Goal: Task Accomplishment & Management: Use online tool/utility

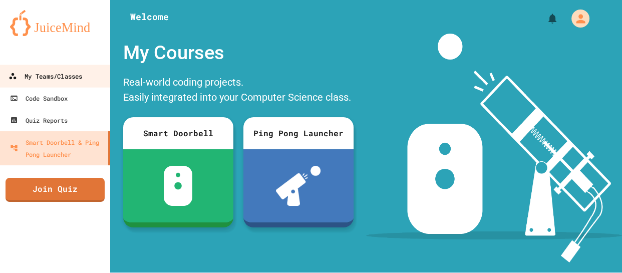
click at [60, 71] on div "My Teams/Classes" at bounding box center [46, 76] width 74 height 13
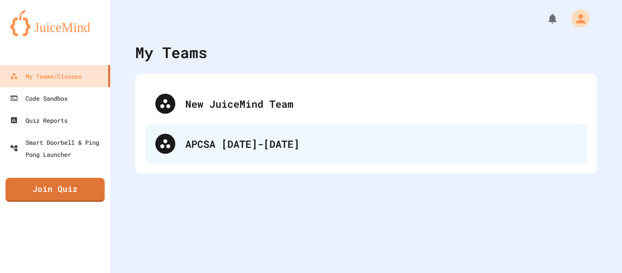
click at [198, 130] on div "APCSA [DATE]-[DATE]" at bounding box center [365, 144] width 441 height 40
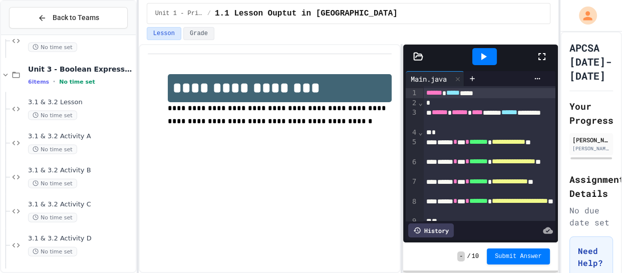
scroll to position [2029, 0]
click at [76, 242] on div "3.1 & 3.2 Activity E No time set" at bounding box center [81, 245] width 106 height 22
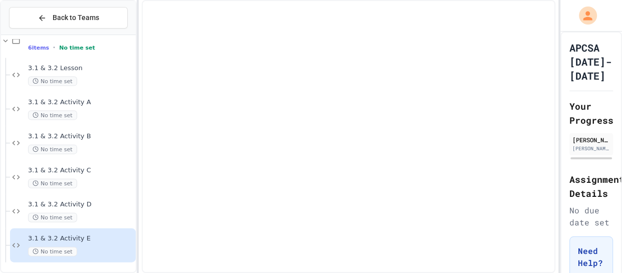
scroll to position [2017, 0]
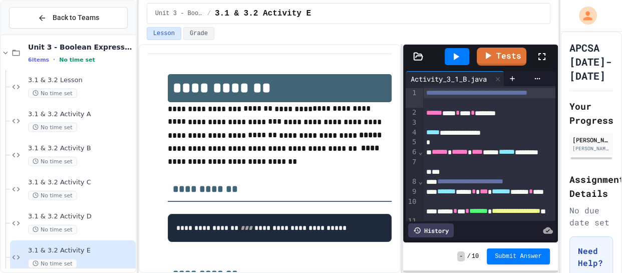
click at [545, 62] on div at bounding box center [547, 56] width 22 height 27
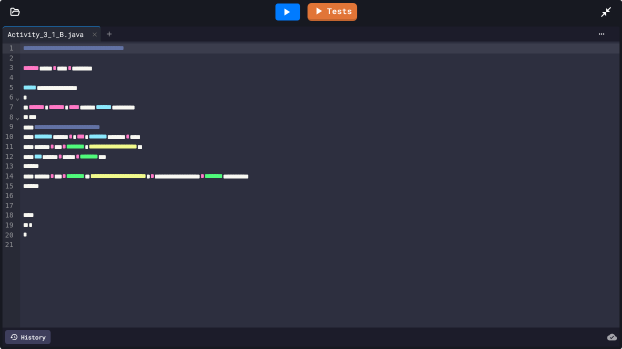
click at [111, 33] on icon at bounding box center [109, 34] width 8 height 8
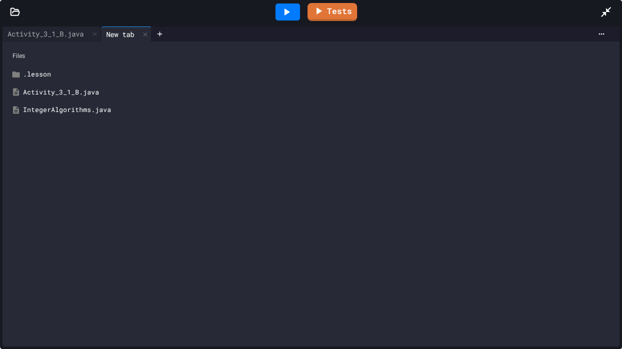
click at [604, 15] on icon at bounding box center [606, 12] width 12 height 12
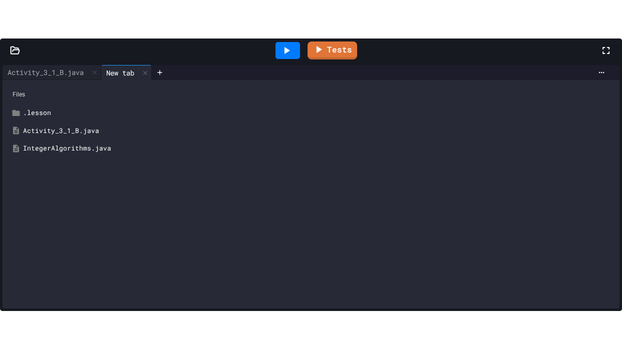
scroll to position [246, 0]
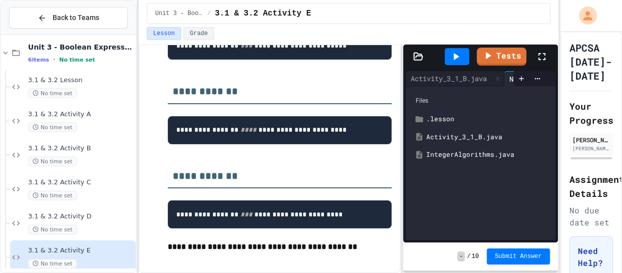
click at [476, 156] on div "IntegerAlgorithms.java" at bounding box center [487, 155] width 123 height 10
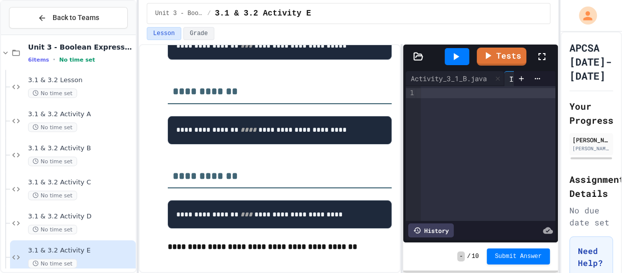
click at [467, 99] on div at bounding box center [487, 153] width 135 height 135
click at [545, 54] on icon at bounding box center [541, 56] width 7 height 7
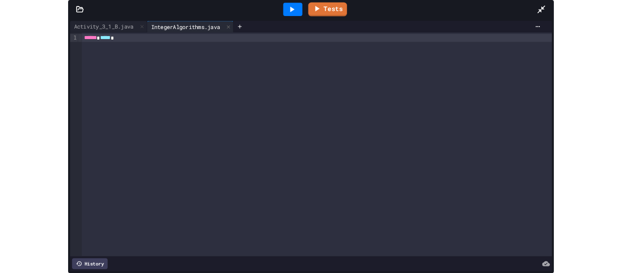
scroll to position [1952, 0]
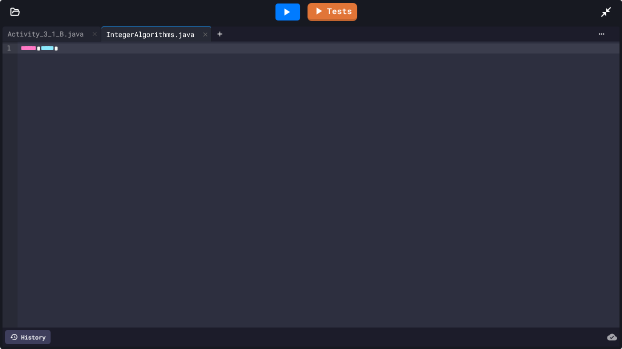
click at [88, 47] on div "****** *****" at bounding box center [319, 49] width 602 height 10
click at [610, 16] on icon at bounding box center [606, 12] width 12 height 12
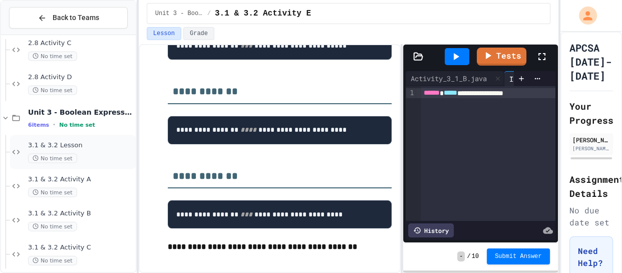
scroll to position [2029, 0]
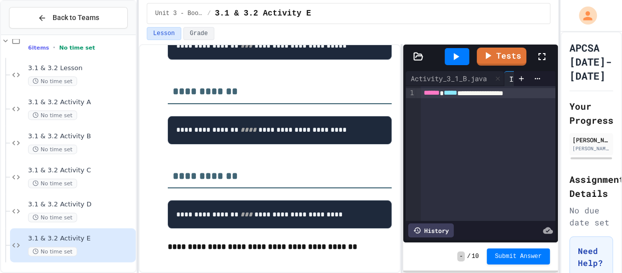
click at [99, 179] on div "No time set" at bounding box center [81, 184] width 106 height 10
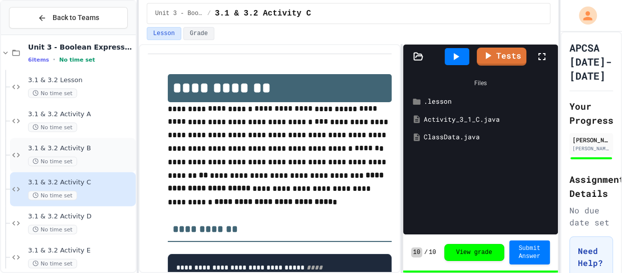
click at [93, 147] on span "3.1 & 3.2 Activity B" at bounding box center [81, 148] width 106 height 9
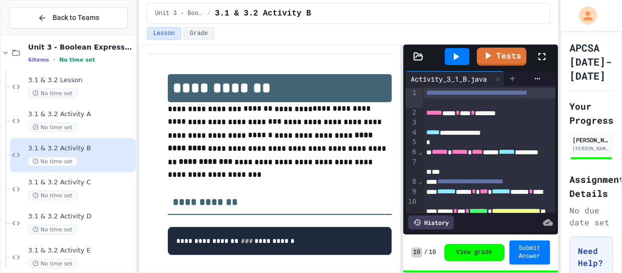
click at [516, 81] on icon at bounding box center [512, 79] width 8 height 8
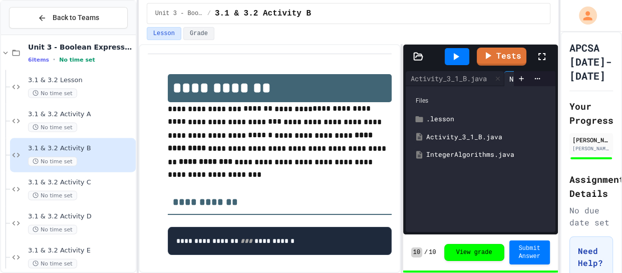
click at [486, 150] on div "IntegerAlgorithms.java" at bounding box center [487, 155] width 123 height 10
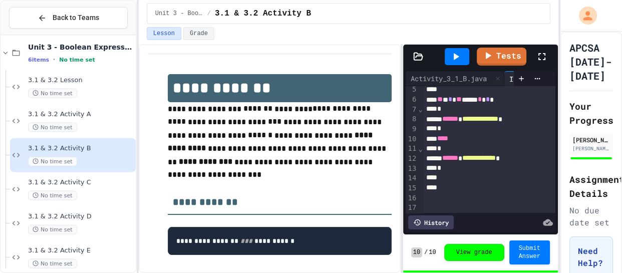
scroll to position [2029, 0]
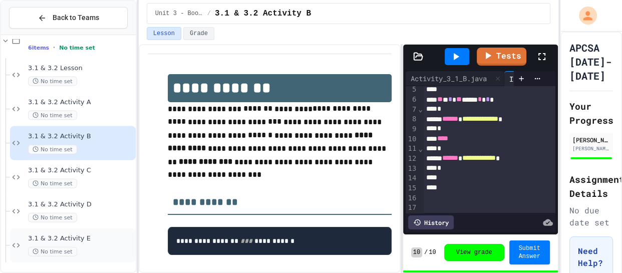
click at [96, 240] on span "3.1 & 3.2 Activity E" at bounding box center [81, 238] width 106 height 9
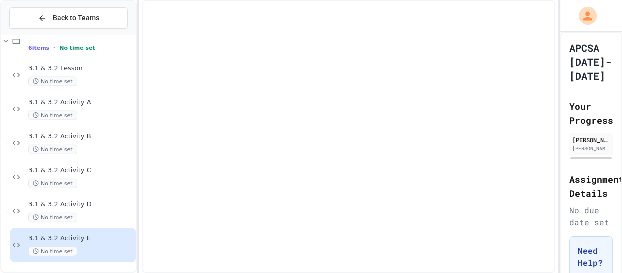
scroll to position [2017, 0]
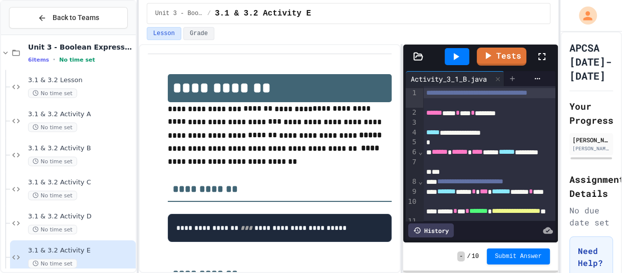
click at [514, 78] on icon at bounding box center [512, 79] width 8 height 8
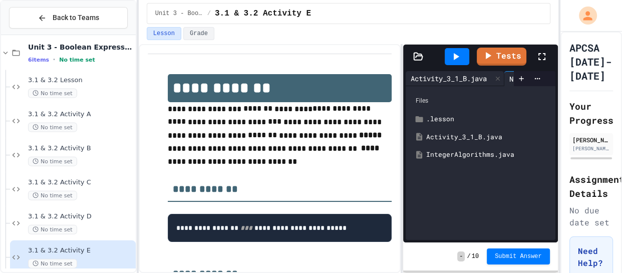
scroll to position [0, 46]
click at [470, 150] on div "IntegerAlgorithms.java" at bounding box center [487, 155] width 123 height 10
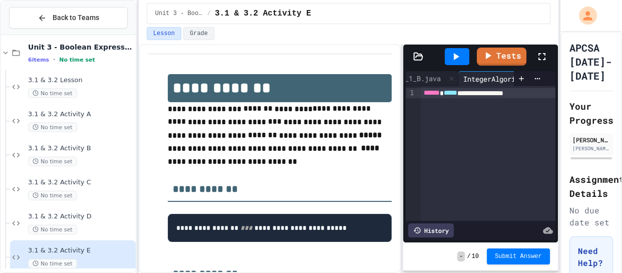
click at [548, 96] on div "**********" at bounding box center [487, 93] width 135 height 10
click at [474, 105] on div "*" at bounding box center [487, 103] width 135 height 10
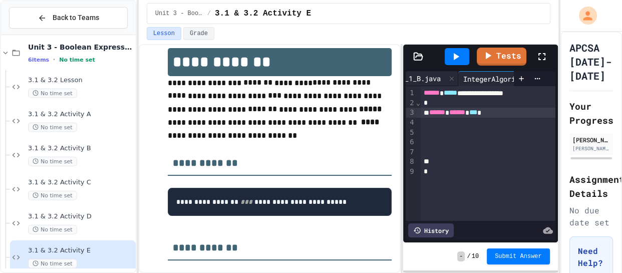
click at [431, 77] on div "Activity_3_1_B.java" at bounding box center [402, 78] width 86 height 11
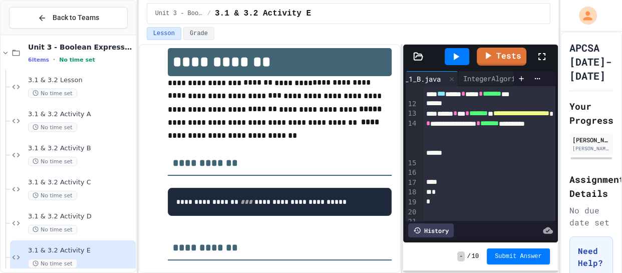
scroll to position [140, 0]
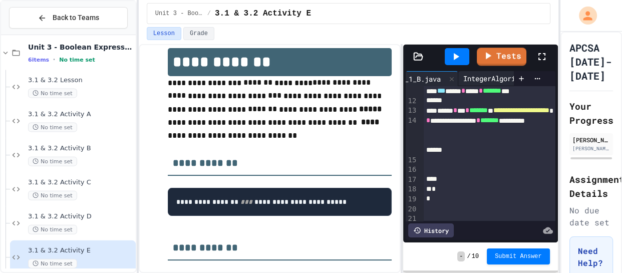
click at [478, 78] on div "IntegerAlgorithms.java" at bounding box center [507, 78] width 98 height 11
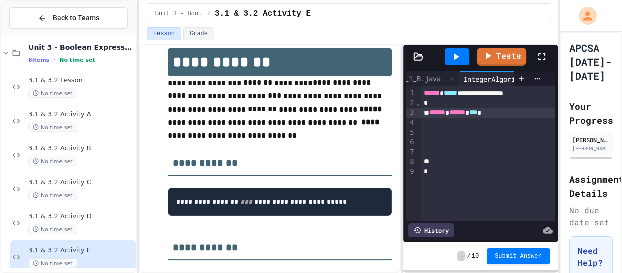
click at [503, 113] on div "****** ****** ***" at bounding box center [487, 113] width 135 height 10
click at [433, 80] on div "Activity_3_1_B.java" at bounding box center [402, 78] width 86 height 11
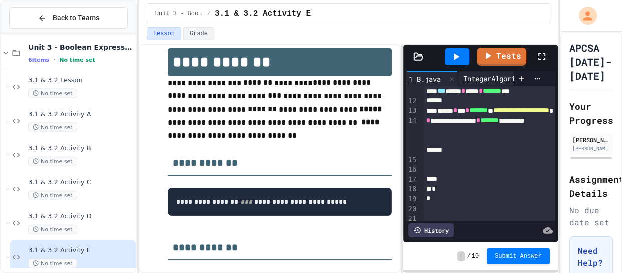
click at [487, 82] on div "IntegerAlgorithms.java" at bounding box center [507, 78] width 98 height 11
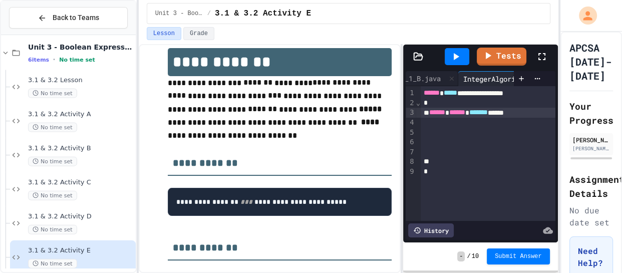
click at [534, 115] on div "****** ****** ******* ****" at bounding box center [487, 113] width 135 height 10
click at [538, 115] on div "****** ****** ******* ****" at bounding box center [487, 113] width 135 height 10
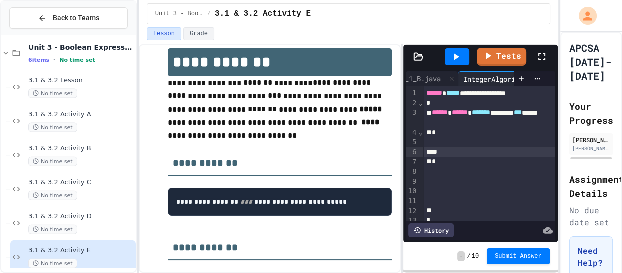
click at [470, 136] on div "*" at bounding box center [489, 133] width 133 height 10
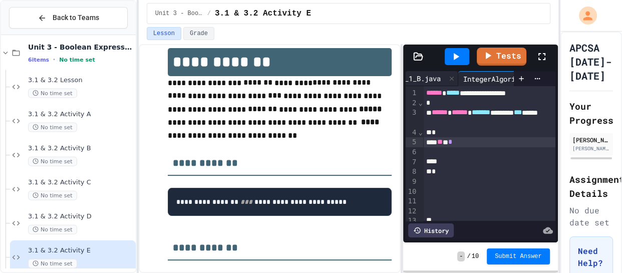
click at [417, 79] on div "Activity_3_1_B.java" at bounding box center [402, 78] width 86 height 11
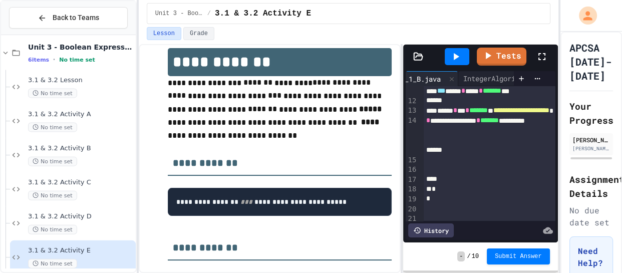
scroll to position [145, 0]
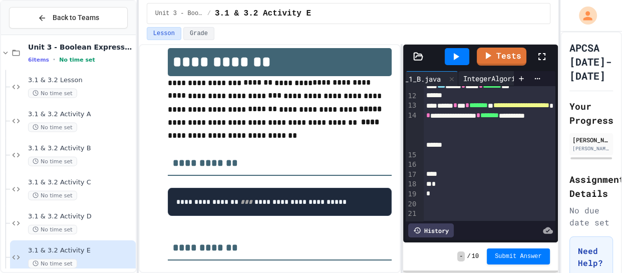
click at [498, 76] on div "IntegerAlgorithms.java" at bounding box center [507, 78] width 98 height 11
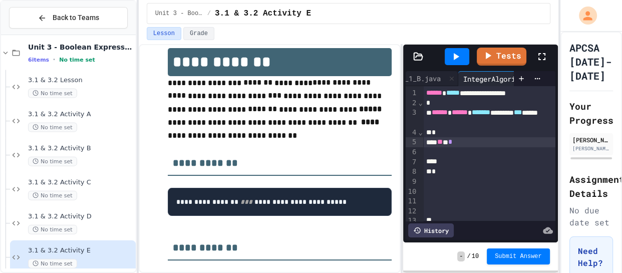
click at [482, 141] on div "** * *" at bounding box center [489, 142] width 133 height 10
click at [78, 184] on span "3.1 & 3.2 Activity C" at bounding box center [81, 182] width 106 height 9
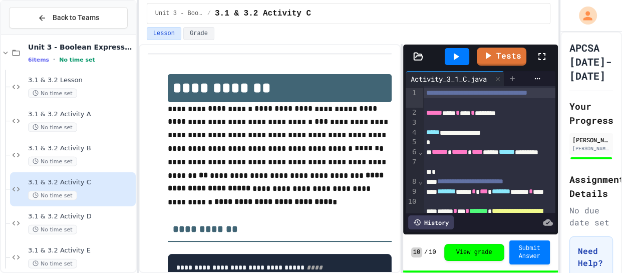
click at [516, 78] on icon at bounding box center [512, 79] width 8 height 8
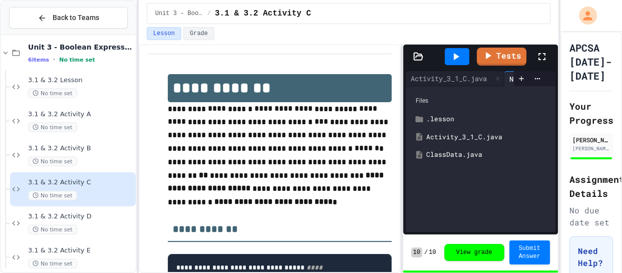
click at [477, 161] on div "ClassData.java" at bounding box center [480, 155] width 140 height 18
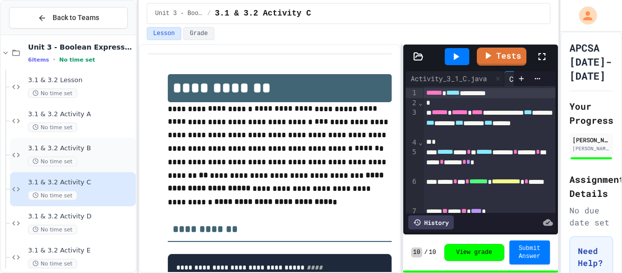
click at [108, 157] on div "No time set" at bounding box center [81, 162] width 106 height 10
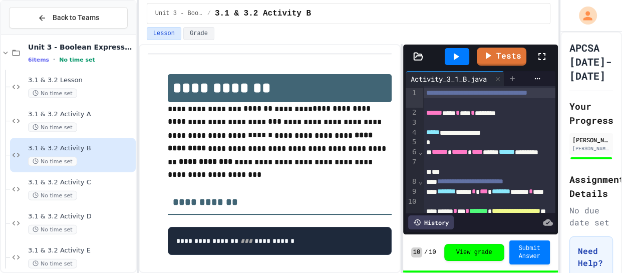
click at [510, 81] on div at bounding box center [512, 78] width 16 height 15
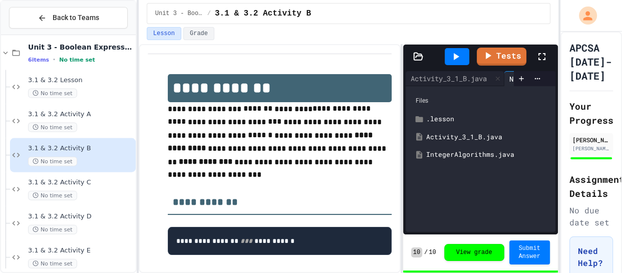
click at [476, 152] on div "IntegerAlgorithms.java" at bounding box center [487, 155] width 123 height 10
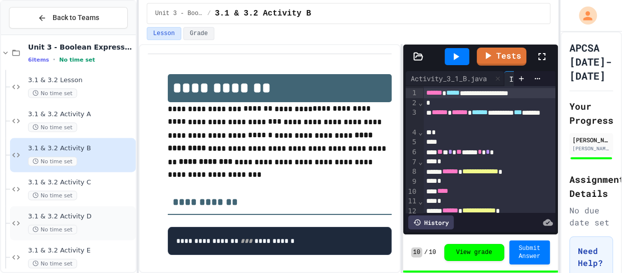
click at [91, 220] on span "3.1 & 3.2 Activity D" at bounding box center [81, 216] width 106 height 9
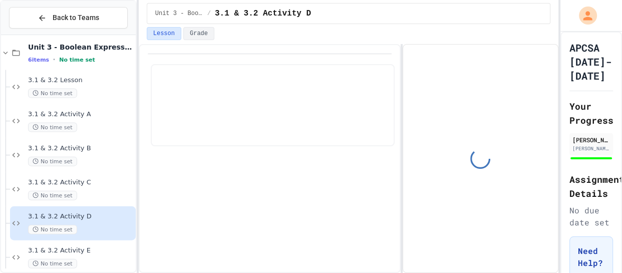
click at [92, 256] on div "3.1 & 3.2 Activity E No time set" at bounding box center [81, 257] width 106 height 22
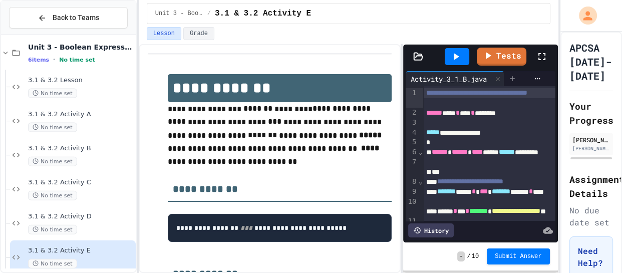
click at [515, 73] on div at bounding box center [512, 78] width 16 height 15
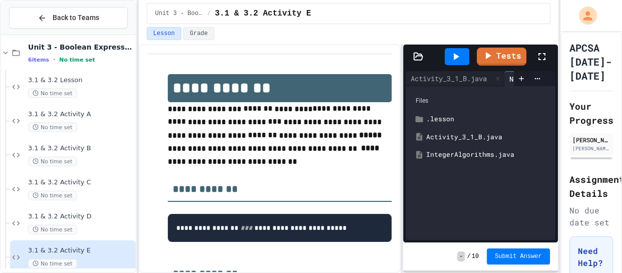
click at [490, 146] on div "IntegerAlgorithms.java" at bounding box center [480, 155] width 140 height 18
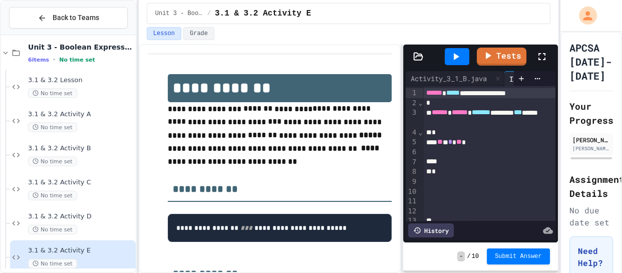
click at [489, 143] on div "** * * **" at bounding box center [489, 142] width 133 height 10
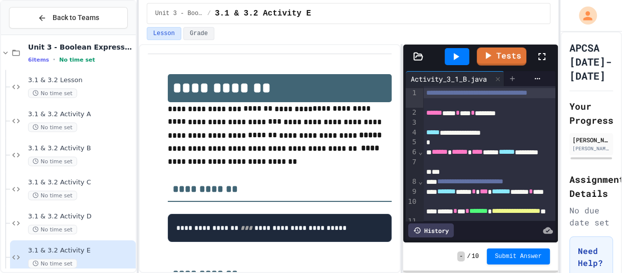
click at [514, 78] on icon at bounding box center [512, 78] width 5 height 5
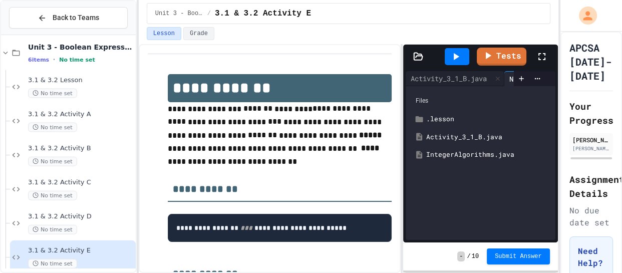
click at [480, 153] on div "IntegerAlgorithms.java" at bounding box center [487, 155] width 123 height 10
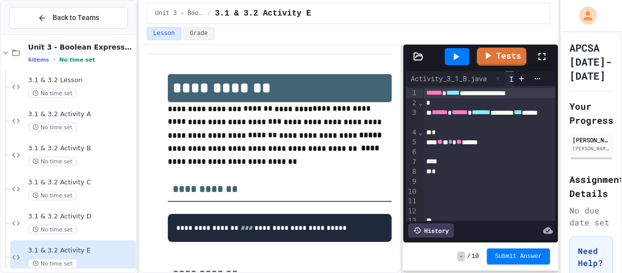
click at [500, 146] on div "** * * ** ****" at bounding box center [489, 142] width 133 height 10
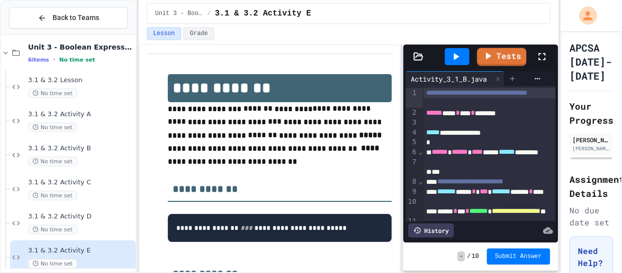
click at [514, 80] on icon at bounding box center [512, 79] width 8 height 8
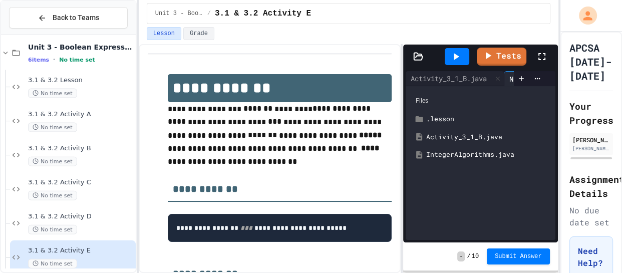
click at [487, 154] on div "IntegerAlgorithms.java" at bounding box center [487, 155] width 123 height 10
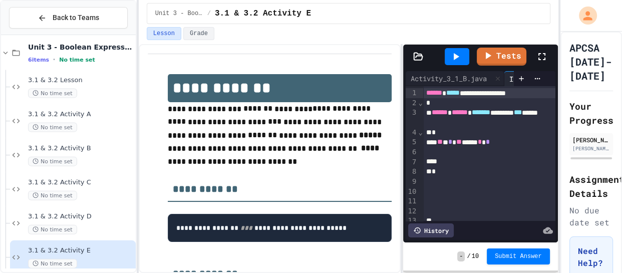
click at [532, 143] on div "** * * ** **** * *" at bounding box center [489, 142] width 133 height 10
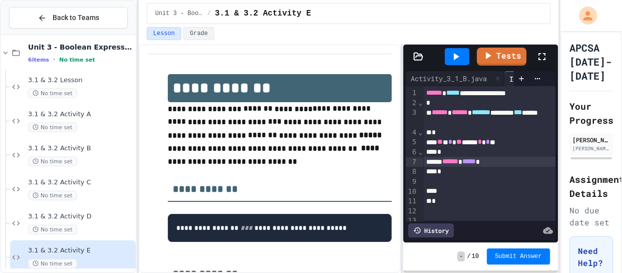
click at [483, 173] on div "*" at bounding box center [489, 172] width 133 height 10
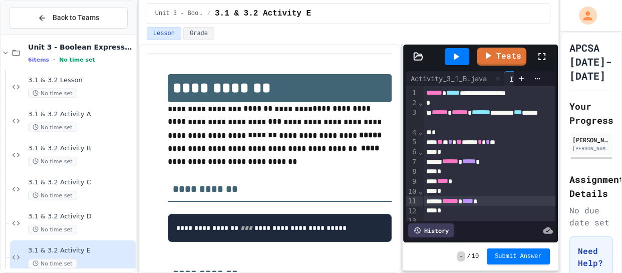
click at [459, 63] on div at bounding box center [456, 56] width 25 height 17
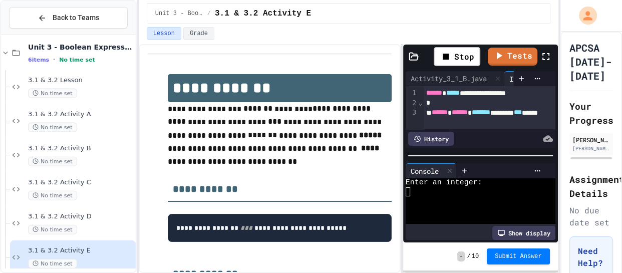
click at [429, 188] on div at bounding box center [475, 191] width 141 height 9
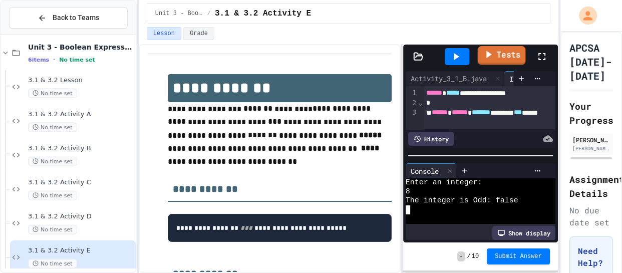
click at [519, 51] on link "Tests" at bounding box center [501, 55] width 48 height 19
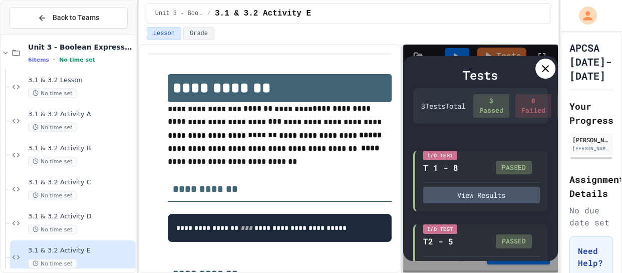
click at [536, 80] on div "Tests" at bounding box center [480, 75] width 135 height 18
click at [554, 54] on div "Tests 3 Test s Total 3 Passed 0 Failed 0 Timeout I/O Test T 1 - 8 PASSED View R…" at bounding box center [480, 159] width 155 height 228
click at [551, 67] on div at bounding box center [545, 69] width 20 height 20
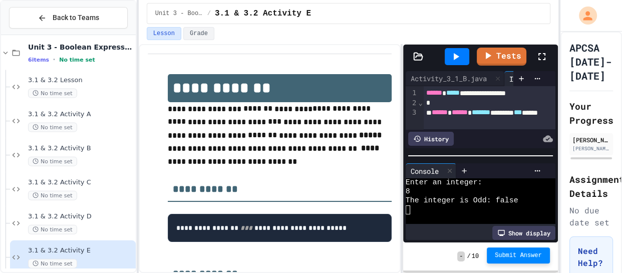
click at [522, 260] on button "Submit Answer" at bounding box center [517, 255] width 63 height 16
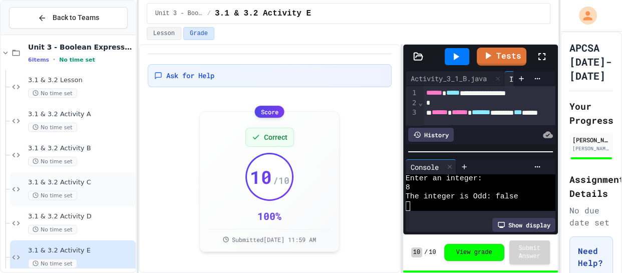
scroll to position [2029, 0]
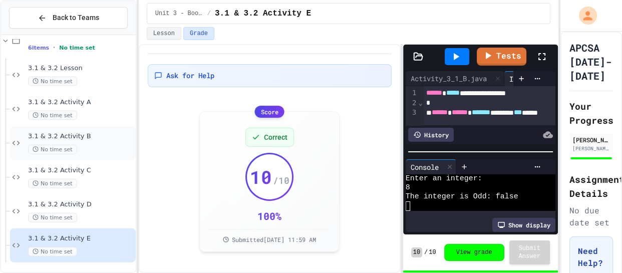
click at [79, 152] on div "No time set" at bounding box center [81, 150] width 106 height 10
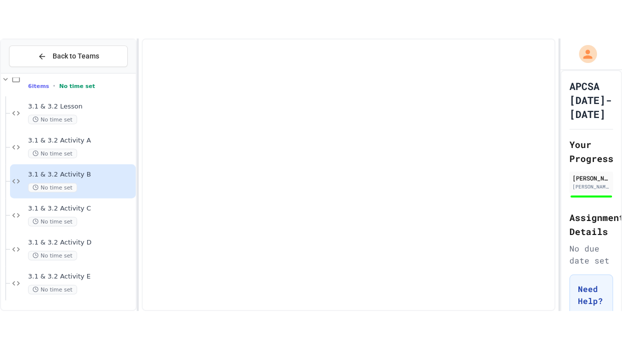
scroll to position [2017, 0]
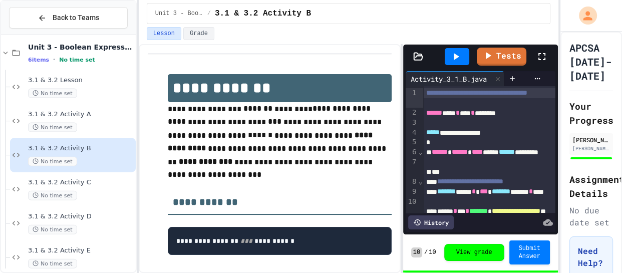
click at [536, 63] on div at bounding box center [547, 56] width 22 height 27
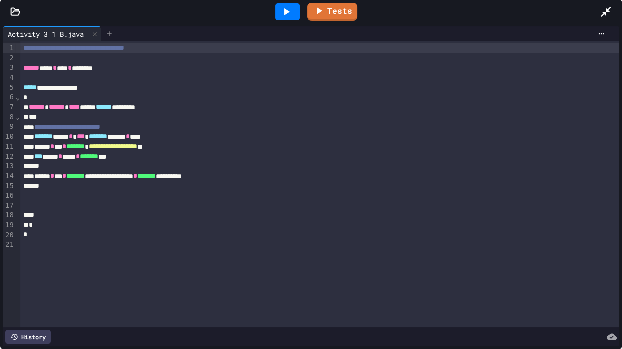
click at [117, 32] on div at bounding box center [109, 34] width 16 height 15
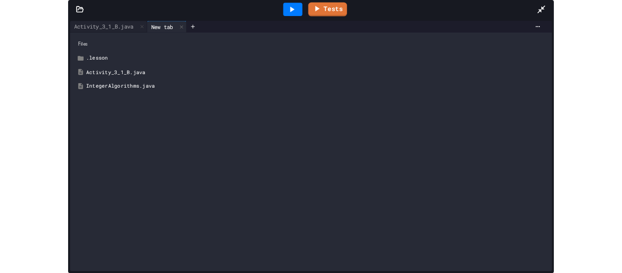
scroll to position [1952, 0]
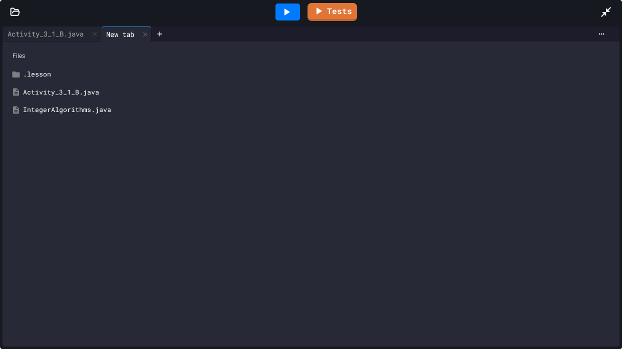
click at [83, 112] on div "IntegerAlgorithms.java" at bounding box center [318, 110] width 590 height 10
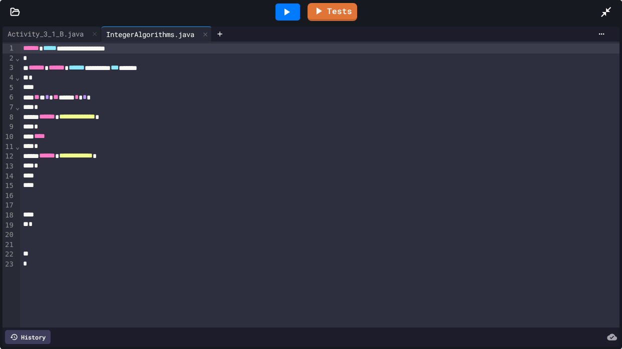
click at [598, 13] on div "Tests" at bounding box center [315, 11] width 570 height 27
click at [605, 13] on icon at bounding box center [606, 12] width 10 height 10
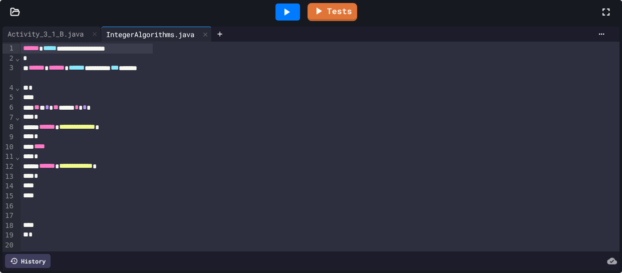
scroll to position [2029, 0]
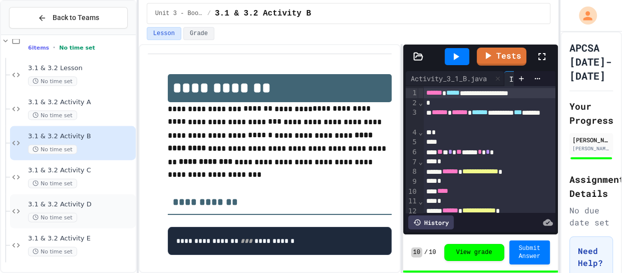
click at [92, 203] on span "3.1 & 3.2 Activity D" at bounding box center [81, 204] width 106 height 9
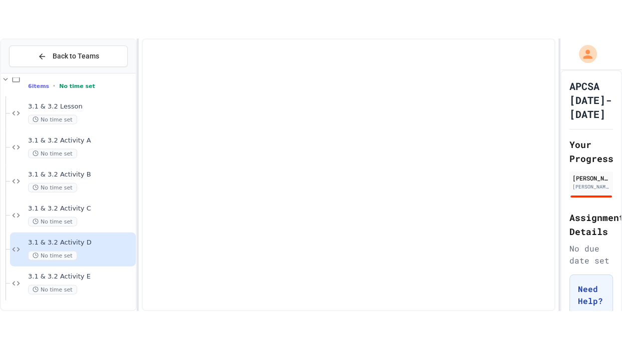
scroll to position [2017, 0]
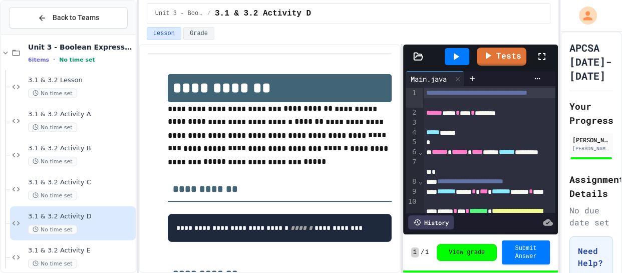
click at [555, 60] on div "**********" at bounding box center [311, 136] width 622 height 273
click at [550, 59] on div at bounding box center [547, 56] width 22 height 27
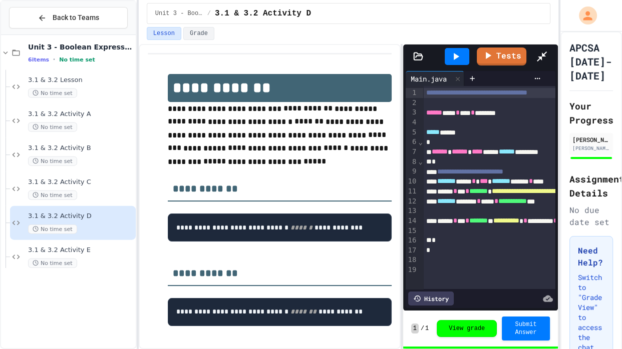
scroll to position [1952, 0]
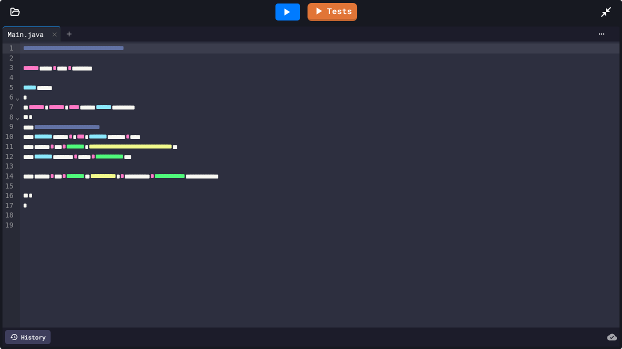
click at [69, 29] on div at bounding box center [69, 34] width 16 height 15
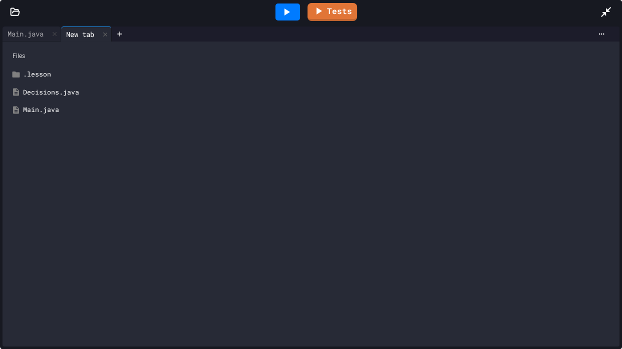
click at [48, 93] on div "Decisions.java" at bounding box center [318, 93] width 590 height 10
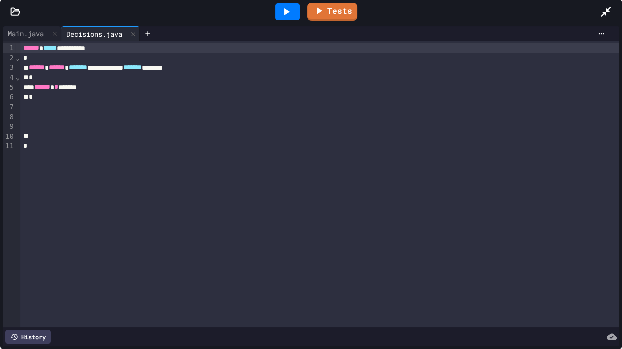
click at [46, 80] on div "*" at bounding box center [319, 78] width 599 height 10
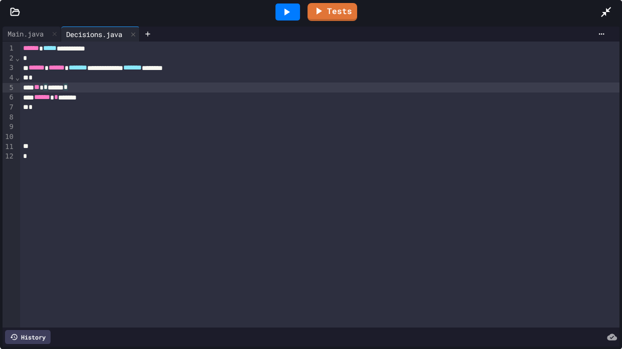
click at [92, 91] on div "** * ****** *" at bounding box center [319, 88] width 599 height 10
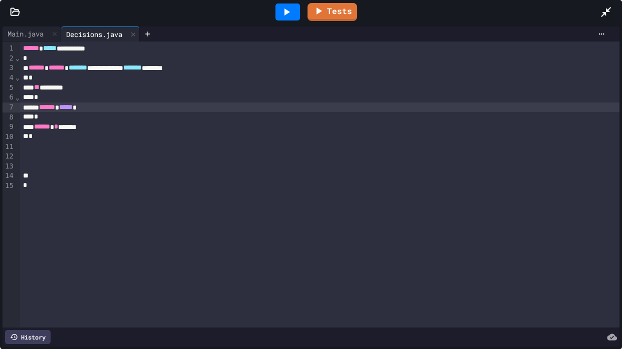
click at [61, 116] on div "*" at bounding box center [319, 117] width 599 height 10
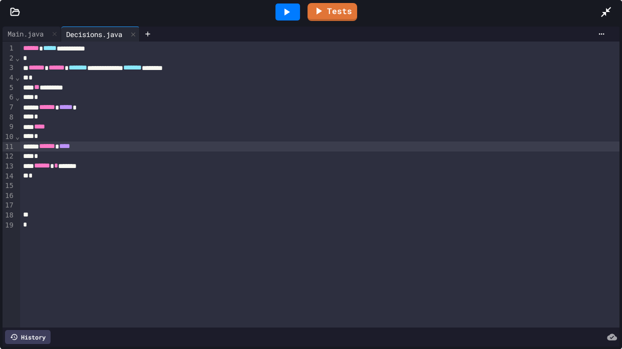
click at [79, 89] on div "** ********" at bounding box center [319, 88] width 599 height 10
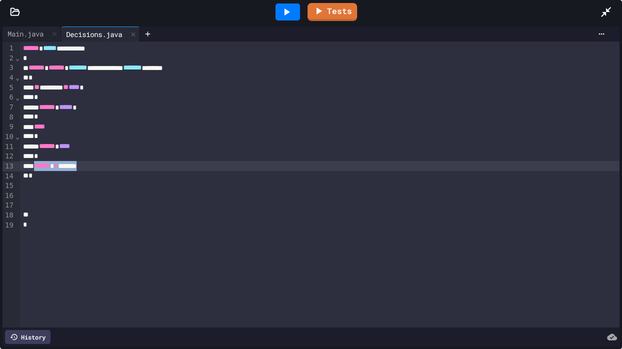
drag, startPoint x: 105, startPoint y: 167, endPoint x: 38, endPoint y: 168, distance: 66.6
click at [38, 168] on div "****** * *******" at bounding box center [319, 166] width 599 height 10
click at [288, 16] on icon at bounding box center [286, 12] width 12 height 12
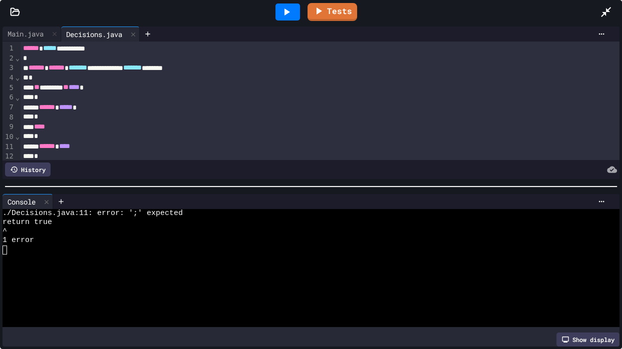
click at [103, 146] on div "****** ****" at bounding box center [319, 147] width 599 height 10
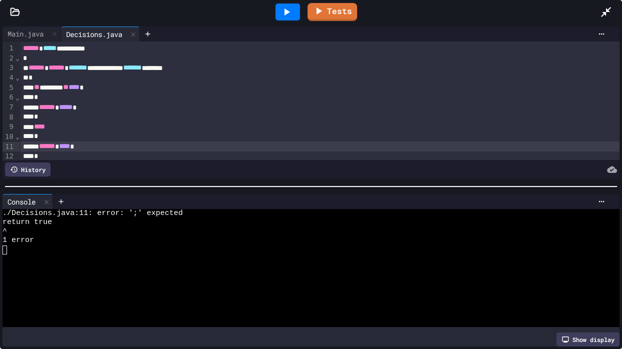
click at [290, 10] on icon at bounding box center [286, 12] width 12 height 12
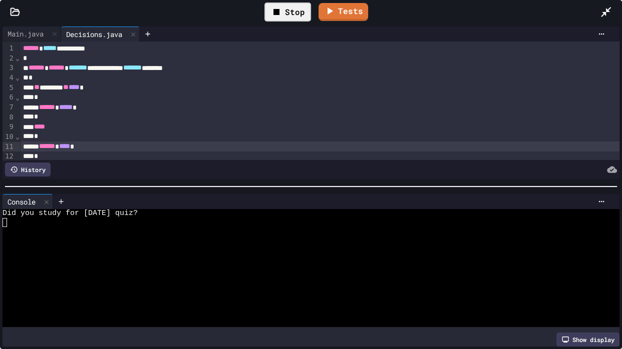
click at [35, 226] on div at bounding box center [305, 222] width 605 height 9
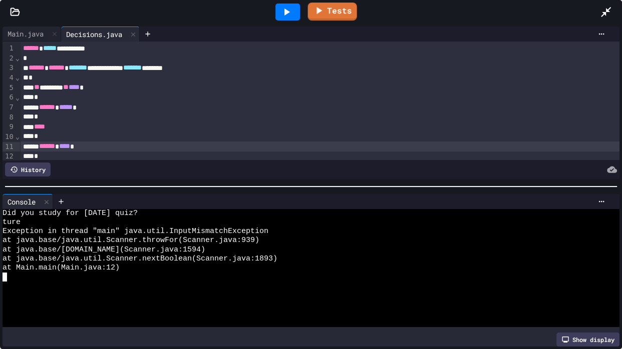
click at [290, 16] on icon at bounding box center [286, 12] width 12 height 12
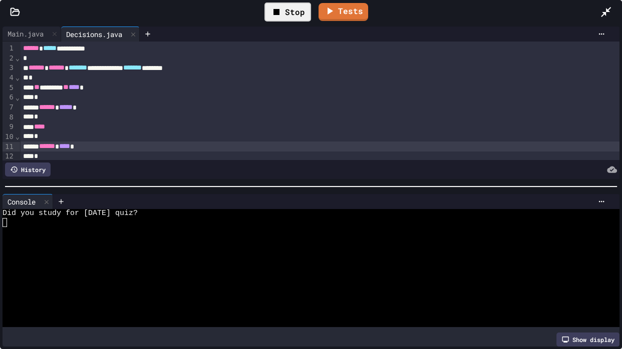
click at [67, 244] on div at bounding box center [305, 240] width 605 height 9
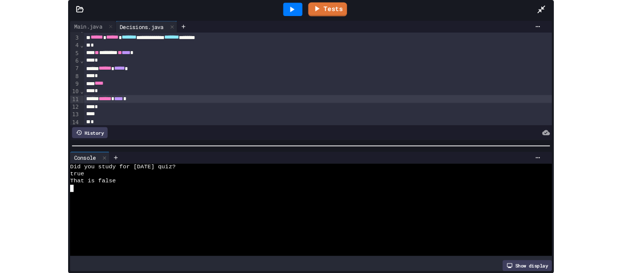
scroll to position [0, 0]
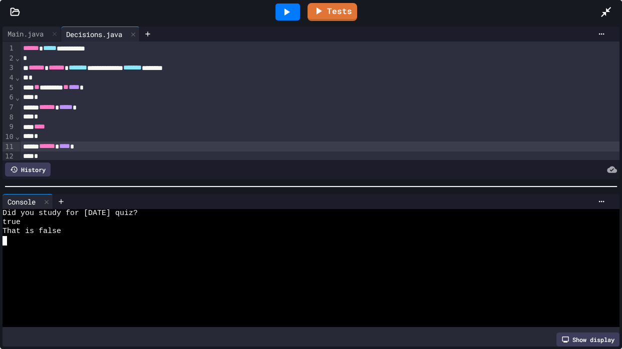
click at [603, 5] on div at bounding box center [611, 11] width 22 height 27
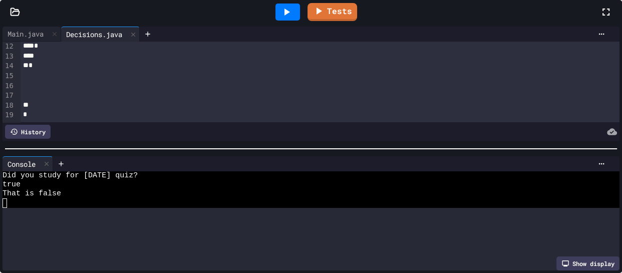
scroll to position [138, 0]
